Goal: Check status: Check status

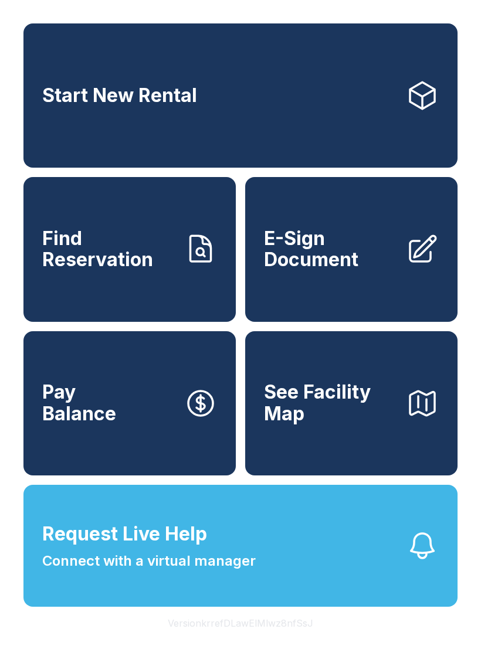
click at [125, 259] on span "Find Reservation" at bounding box center [108, 249] width 132 height 43
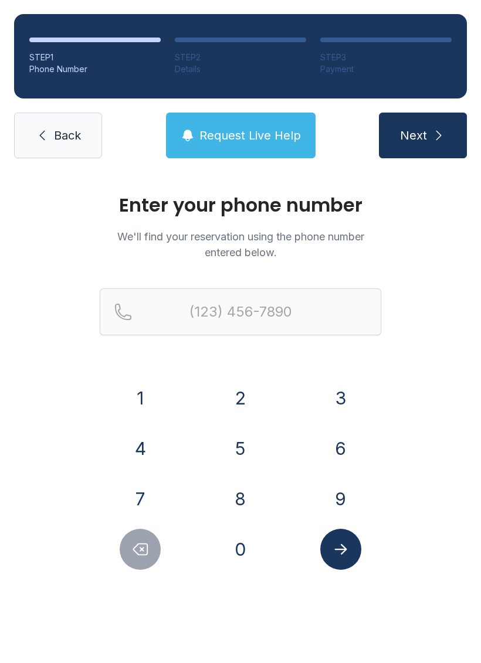
click at [335, 409] on button "3" at bounding box center [340, 397] width 41 height 41
click at [331, 454] on button "6" at bounding box center [340, 448] width 41 height 41
click at [137, 548] on icon "Delete number" at bounding box center [140, 549] width 18 height 18
click at [247, 501] on button "8" at bounding box center [240, 498] width 41 height 41
click at [332, 430] on button "6" at bounding box center [340, 448] width 41 height 41
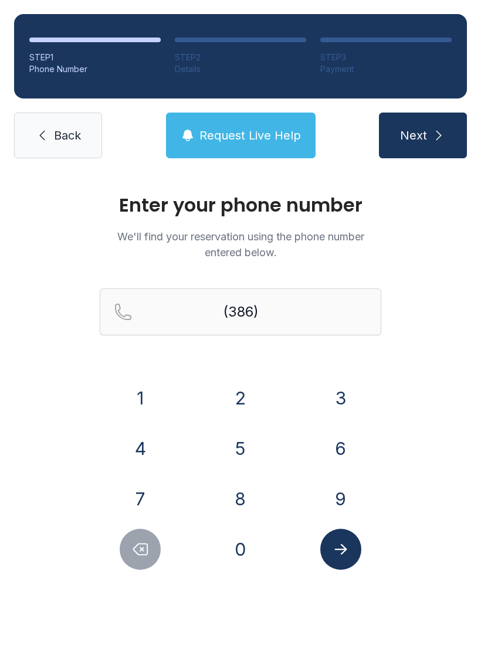
click at [253, 443] on button "5" at bounding box center [240, 448] width 41 height 41
click at [341, 428] on button "6" at bounding box center [340, 448] width 41 height 41
click at [140, 396] on button "1" at bounding box center [140, 397] width 41 height 41
click at [139, 395] on button "1" at bounding box center [140, 397] width 41 height 41
click at [243, 451] on button "5" at bounding box center [240, 448] width 41 height 41
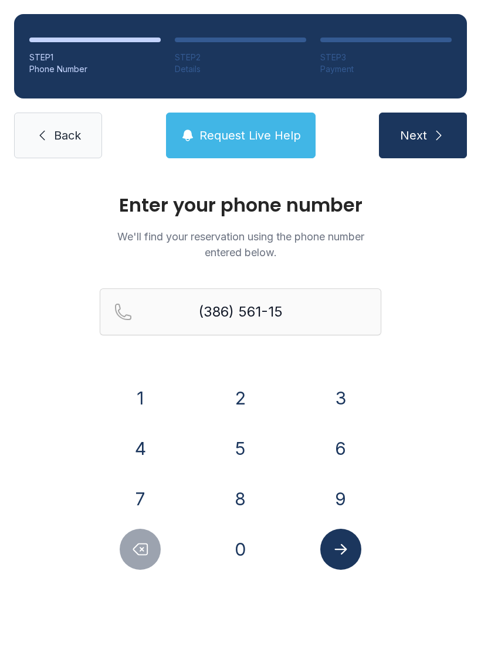
click at [243, 451] on button "5" at bounding box center [240, 448] width 41 height 41
click at [333, 404] on button "3" at bounding box center [340, 397] width 41 height 41
click at [341, 551] on icon "Submit lookup form" at bounding box center [341, 549] width 18 height 18
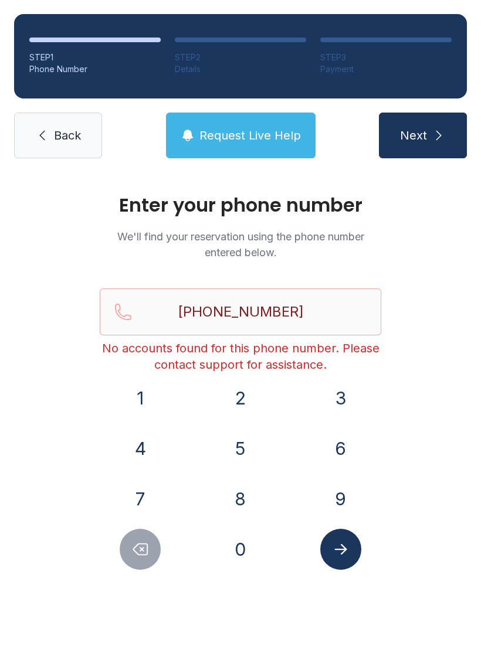
click at [142, 539] on button "Delete number" at bounding box center [140, 549] width 41 height 41
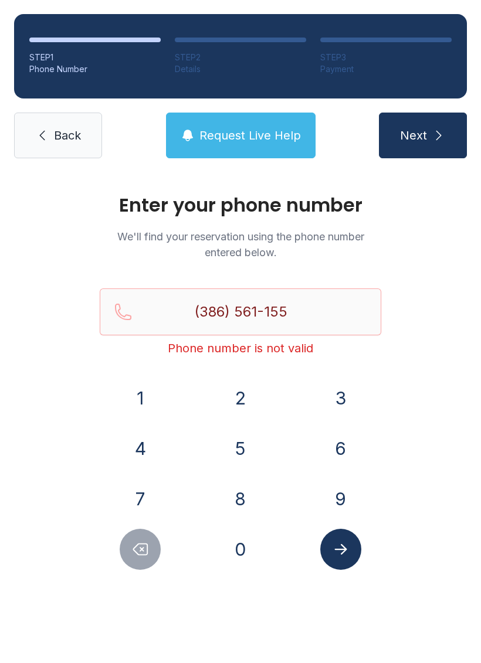
click at [146, 548] on icon "Delete number" at bounding box center [140, 549] width 18 height 18
click at [145, 548] on icon "Delete number" at bounding box center [140, 549] width 18 height 18
click at [135, 539] on button "Delete number" at bounding box center [140, 549] width 41 height 41
click at [135, 538] on button "Delete number" at bounding box center [140, 549] width 41 height 41
click at [138, 542] on icon "Delete number" at bounding box center [140, 549] width 18 height 18
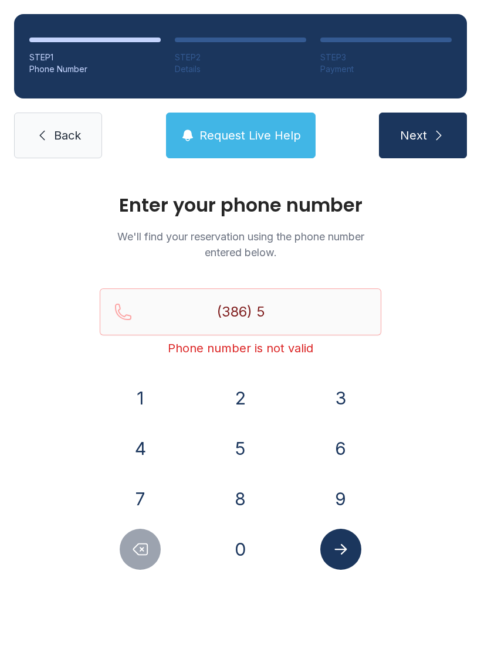
click at [138, 542] on icon "Delete number" at bounding box center [140, 549] width 18 height 18
click at [142, 532] on button "Delete number" at bounding box center [140, 549] width 41 height 41
click at [141, 532] on button "Delete number" at bounding box center [140, 549] width 41 height 41
type input "(3"
click at [148, 540] on button "Delete number" at bounding box center [140, 549] width 41 height 41
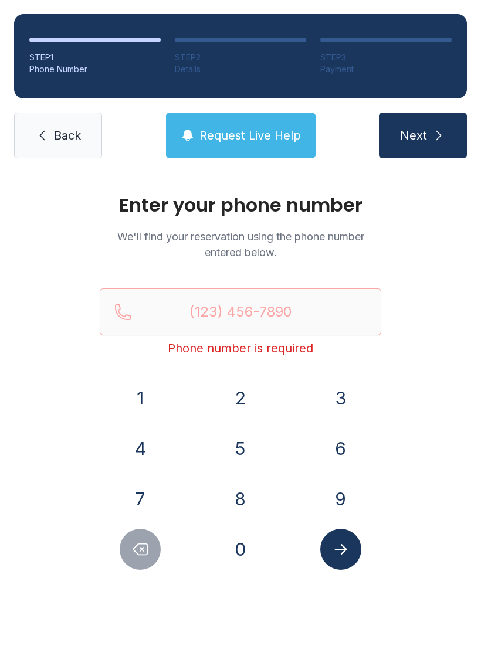
click at [148, 539] on button "Delete number" at bounding box center [140, 549] width 41 height 41
click at [149, 449] on button "4" at bounding box center [140, 448] width 41 height 41
click at [246, 535] on button "0" at bounding box center [240, 549] width 41 height 41
click at [145, 496] on button "7" at bounding box center [140, 498] width 41 height 41
click at [336, 454] on button "6" at bounding box center [340, 448] width 41 height 41
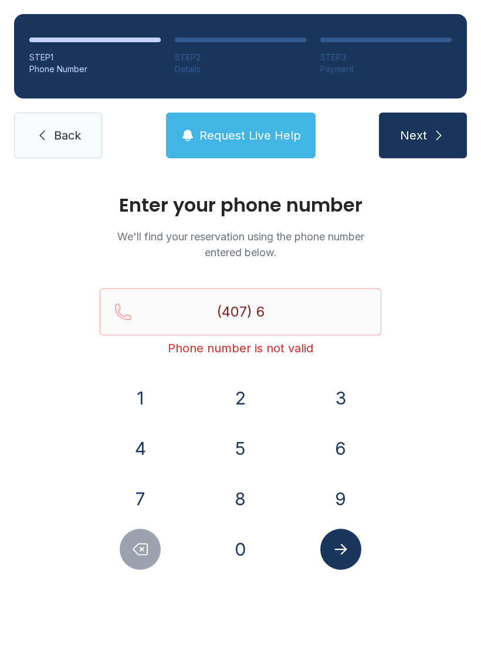
click at [328, 498] on button "9" at bounding box center [340, 498] width 41 height 41
click at [233, 402] on button "2" at bounding box center [240, 397] width 41 height 41
click at [154, 483] on button "7" at bounding box center [140, 498] width 41 height 41
type input "(407) 692-7"
click at [79, 128] on span "Back" at bounding box center [67, 135] width 27 height 16
